Goal: Task Accomplishment & Management: Manage account settings

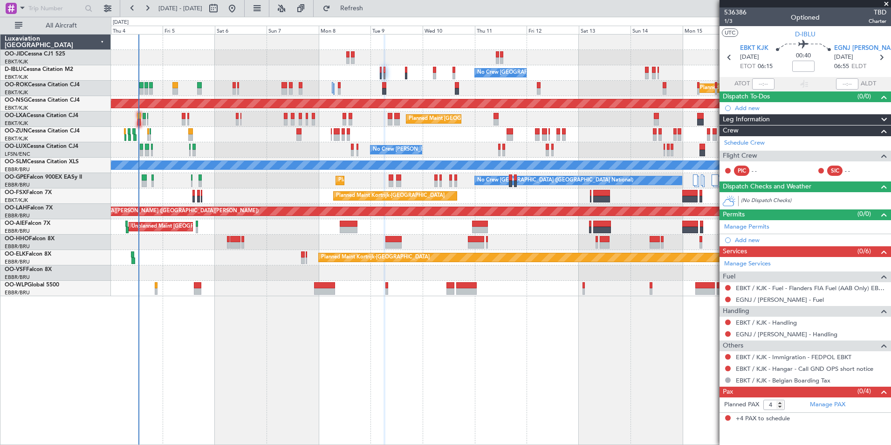
click at [269, 348] on div "No Crew [GEOGRAPHIC_DATA] ([GEOGRAPHIC_DATA] National) No Crew [GEOGRAPHIC_DATA…" at bounding box center [501, 239] width 780 height 411
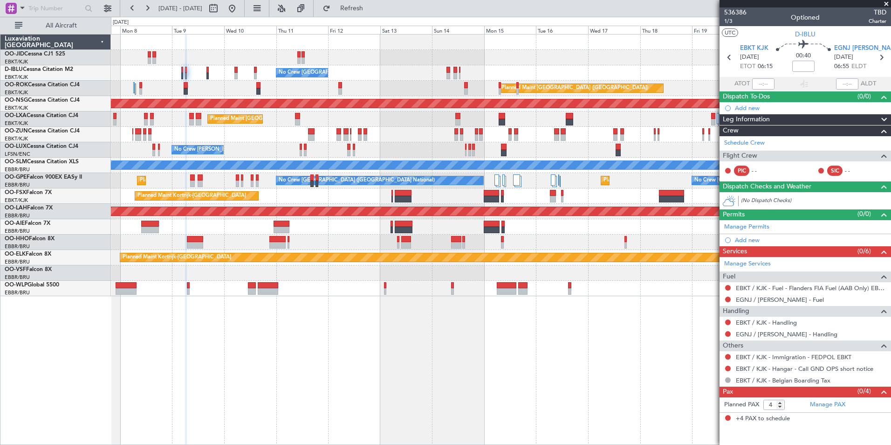
click at [370, 279] on div at bounding box center [501, 272] width 780 height 15
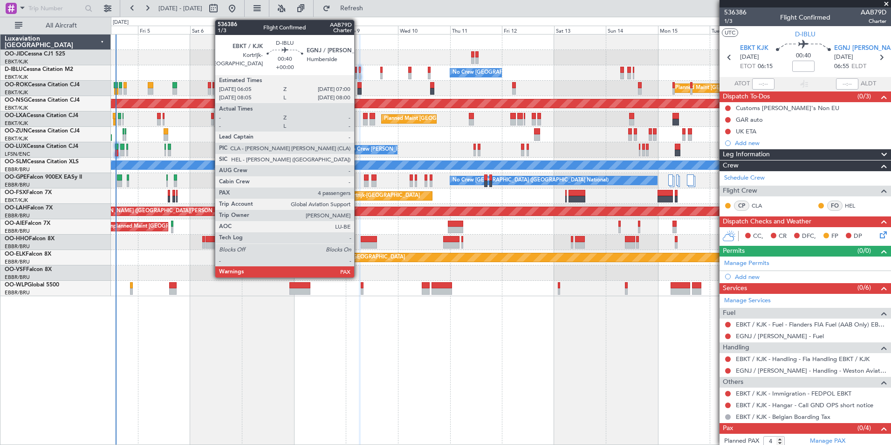
click at [359, 74] on div at bounding box center [360, 76] width 2 height 7
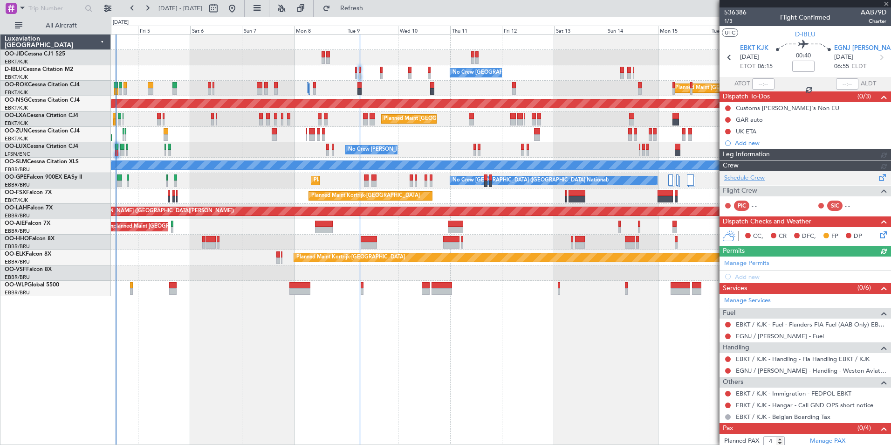
click at [759, 177] on div "Schedule Crew Flight Crew PIC - - SIC - -" at bounding box center [806, 193] width 172 height 45
click at [759, 177] on link "Schedule Crew" at bounding box center [744, 177] width 41 height 9
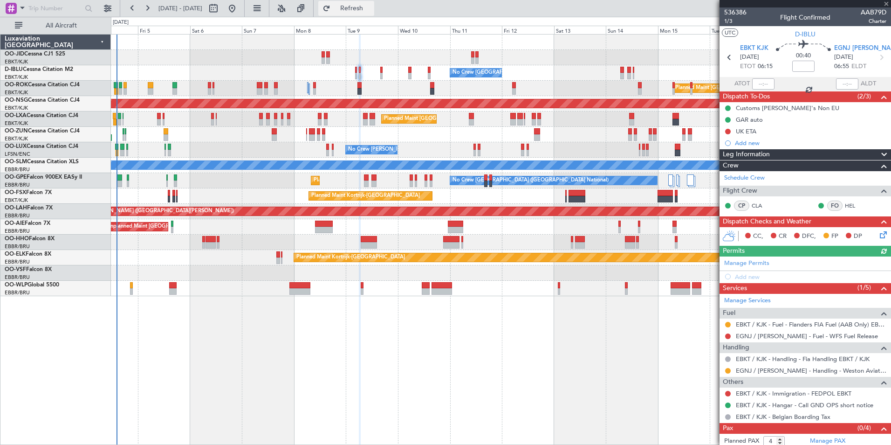
click at [374, 13] on button "Refresh" at bounding box center [346, 8] width 56 height 15
click at [221, 149] on div "No Crew [PERSON_NAME] ([PERSON_NAME]) No Crew [PERSON_NAME] ([PERSON_NAME]) No …" at bounding box center [501, 149] width 780 height 15
click at [470, 353] on div "No Crew [GEOGRAPHIC_DATA] ([GEOGRAPHIC_DATA] National) No Crew [GEOGRAPHIC_DATA…" at bounding box center [501, 239] width 780 height 411
click at [370, 7] on span "Refresh" at bounding box center [351, 8] width 39 height 7
click at [306, 85] on div "Planned Maint [GEOGRAPHIC_DATA] ([GEOGRAPHIC_DATA]) A/C Unavailable [GEOGRAPHIC…" at bounding box center [501, 88] width 780 height 15
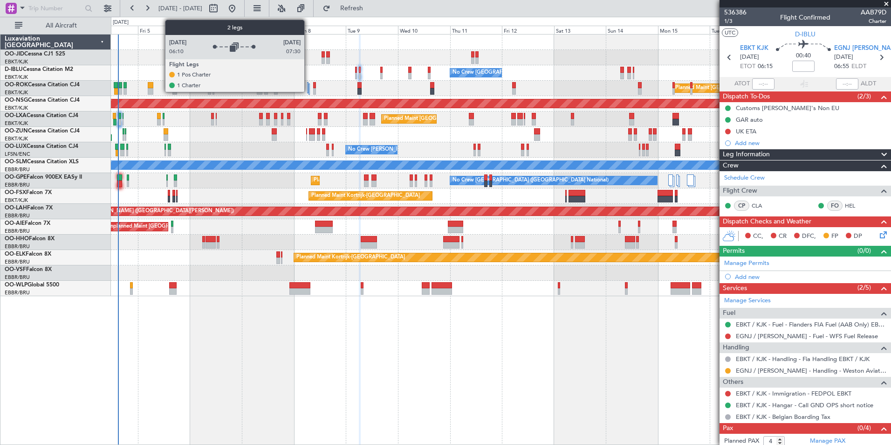
click at [309, 85] on div at bounding box center [308, 87] width 2 height 11
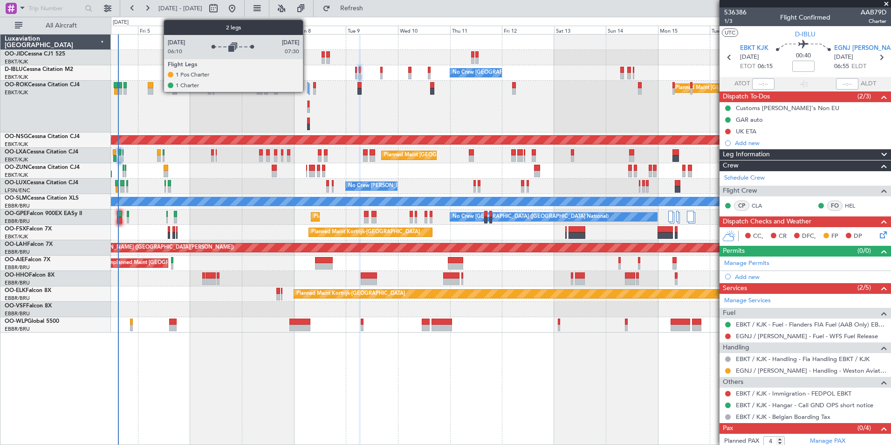
click at [307, 90] on div at bounding box center [308, 87] width 2 height 11
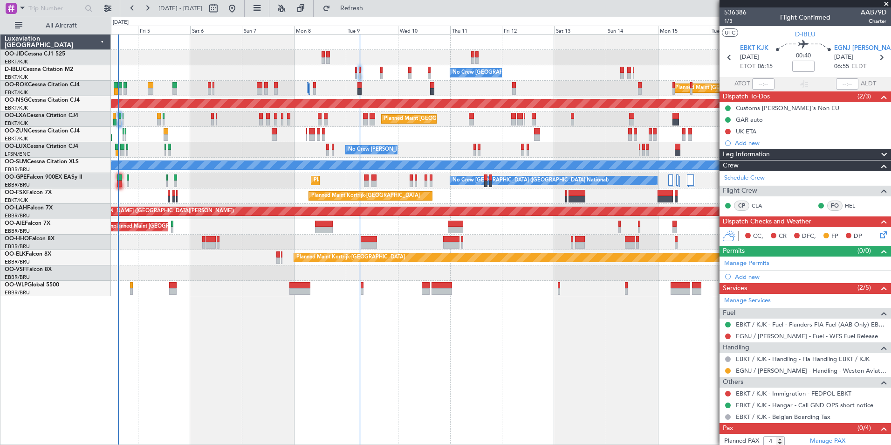
click at [189, 362] on div "No Crew [GEOGRAPHIC_DATA] ([GEOGRAPHIC_DATA] National) No Crew [GEOGRAPHIC_DATA…" at bounding box center [501, 239] width 780 height 411
